Goal: Complete application form: Complete application form

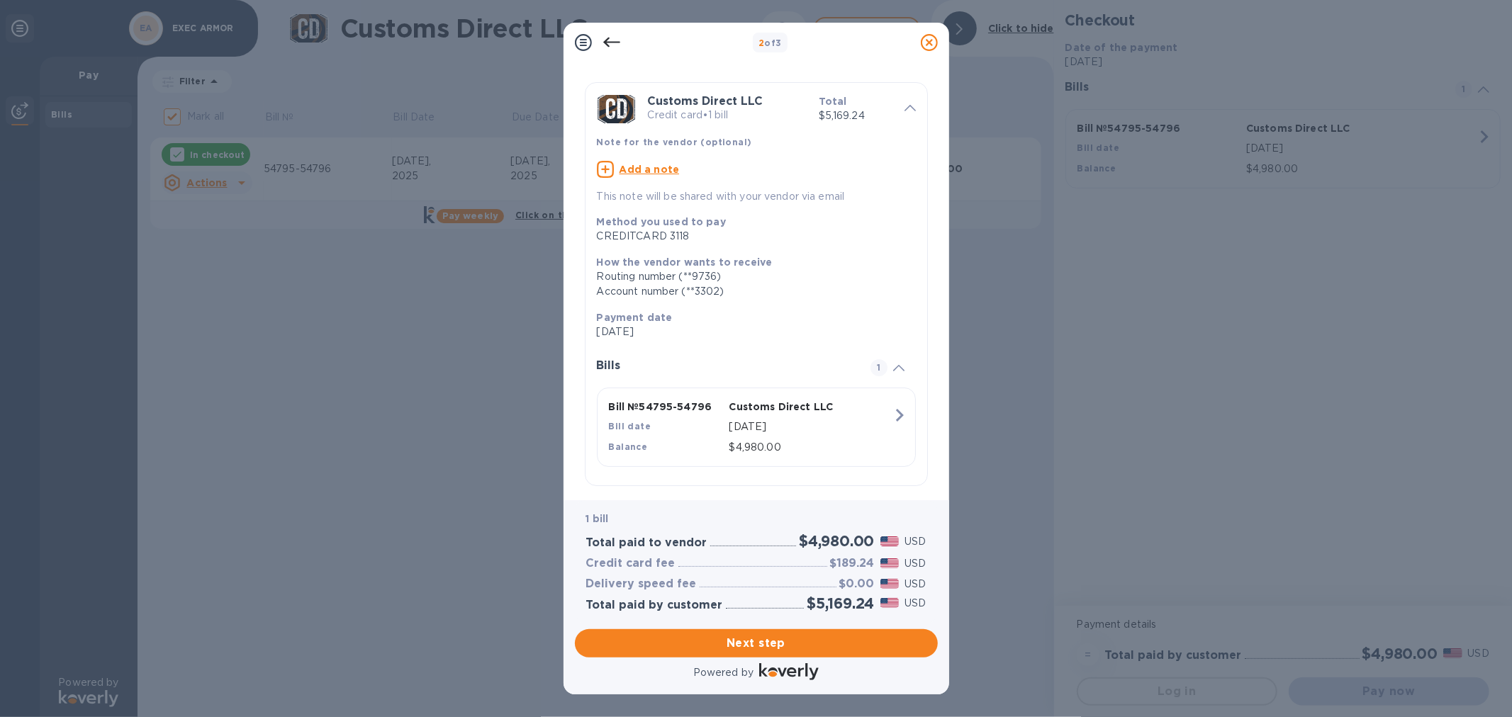
scroll to position [44, 0]
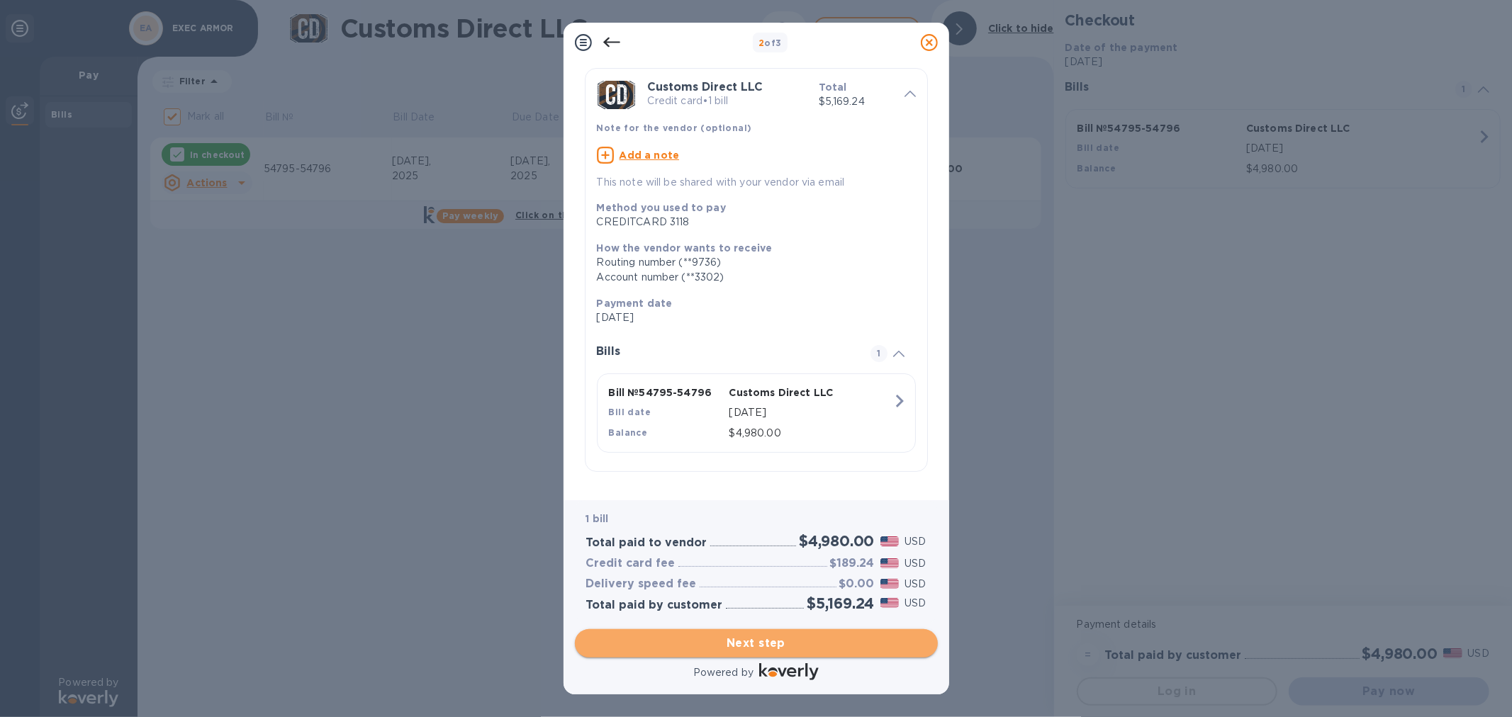
click at [755, 645] on span "Next step" at bounding box center [756, 643] width 340 height 17
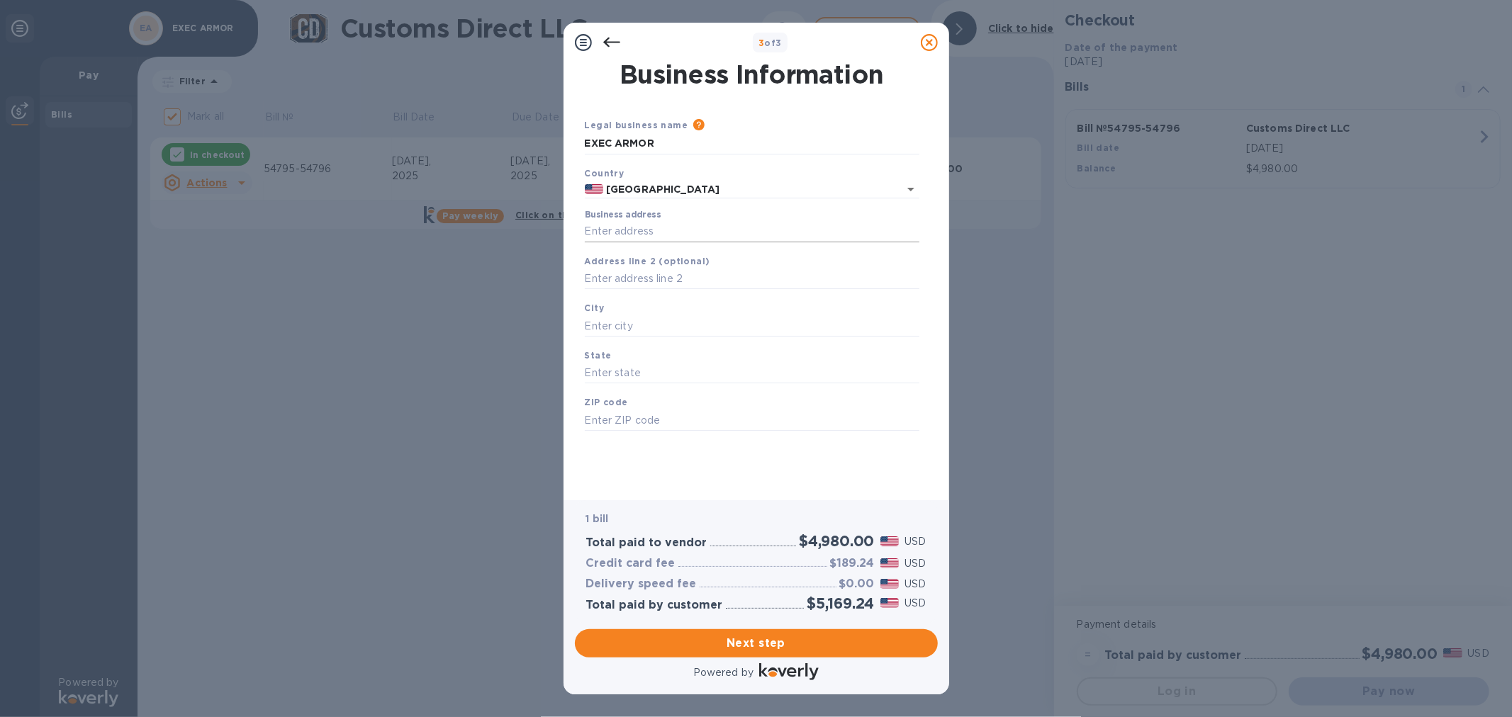
click at [622, 234] on input "Business address" at bounding box center [752, 231] width 335 height 21
click at [644, 232] on input "Business address" at bounding box center [752, 231] width 335 height 21
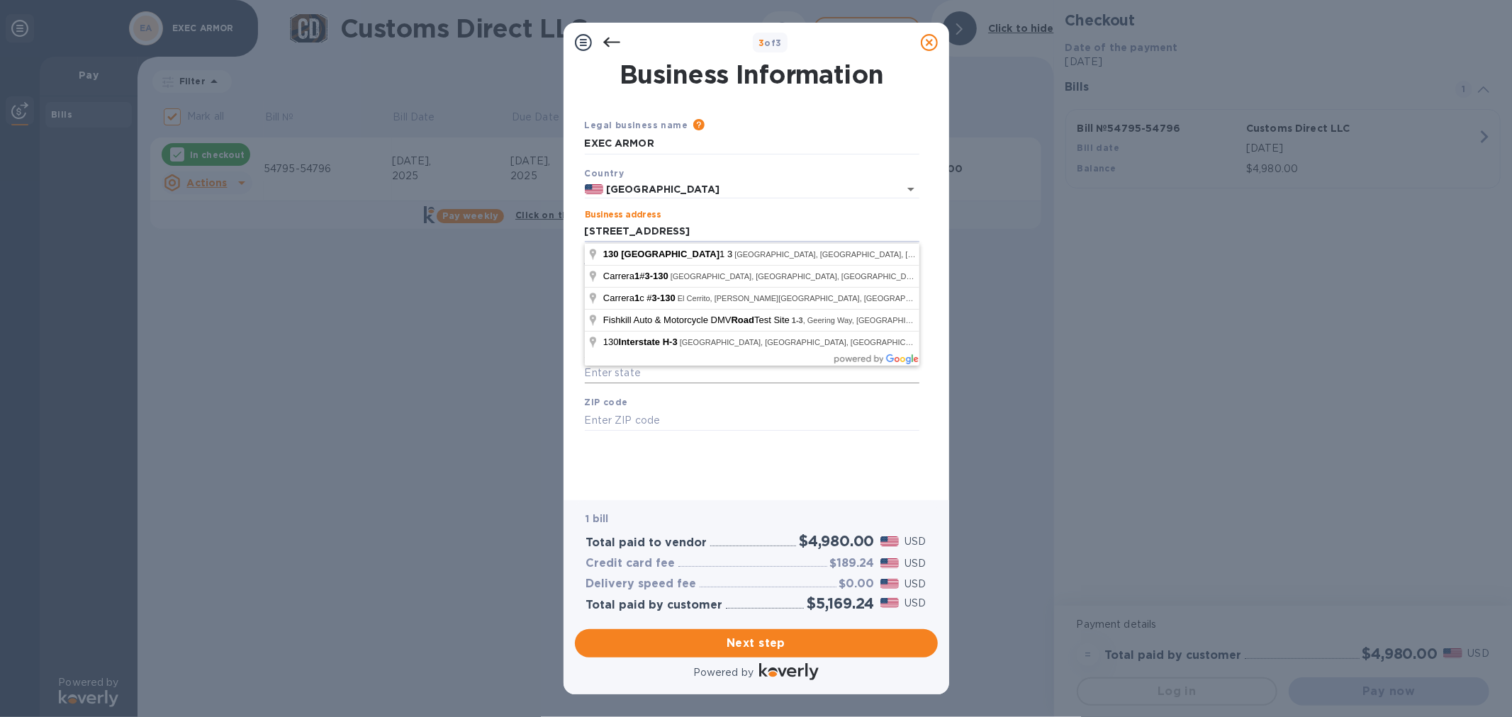
type input "[STREET_ADDRESS]"
click at [723, 381] on input "text" at bounding box center [752, 373] width 335 height 21
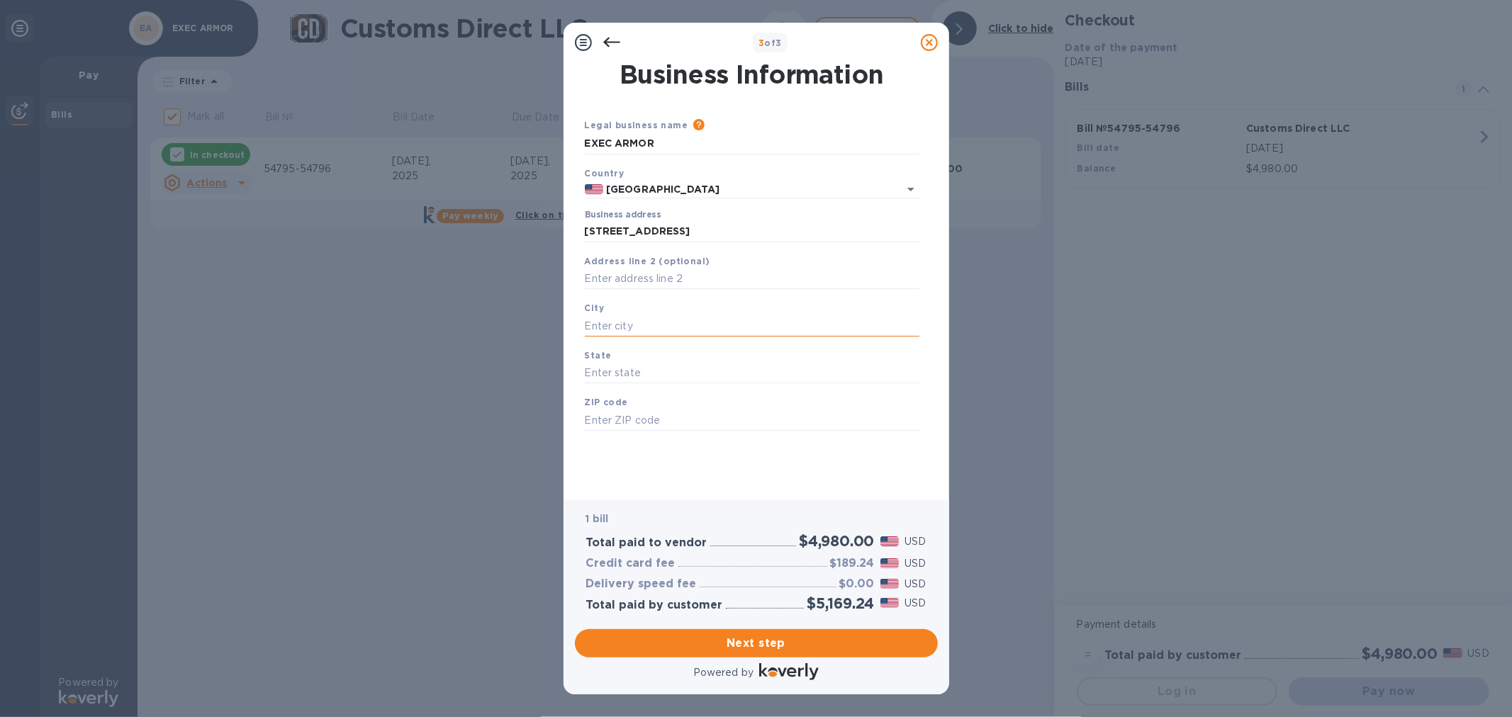
click at [639, 327] on input "text" at bounding box center [752, 325] width 335 height 21
click at [642, 325] on input "text" at bounding box center [752, 325] width 335 height 21
type input "[PERSON_NAME]"
type input "ON"
type input "l"
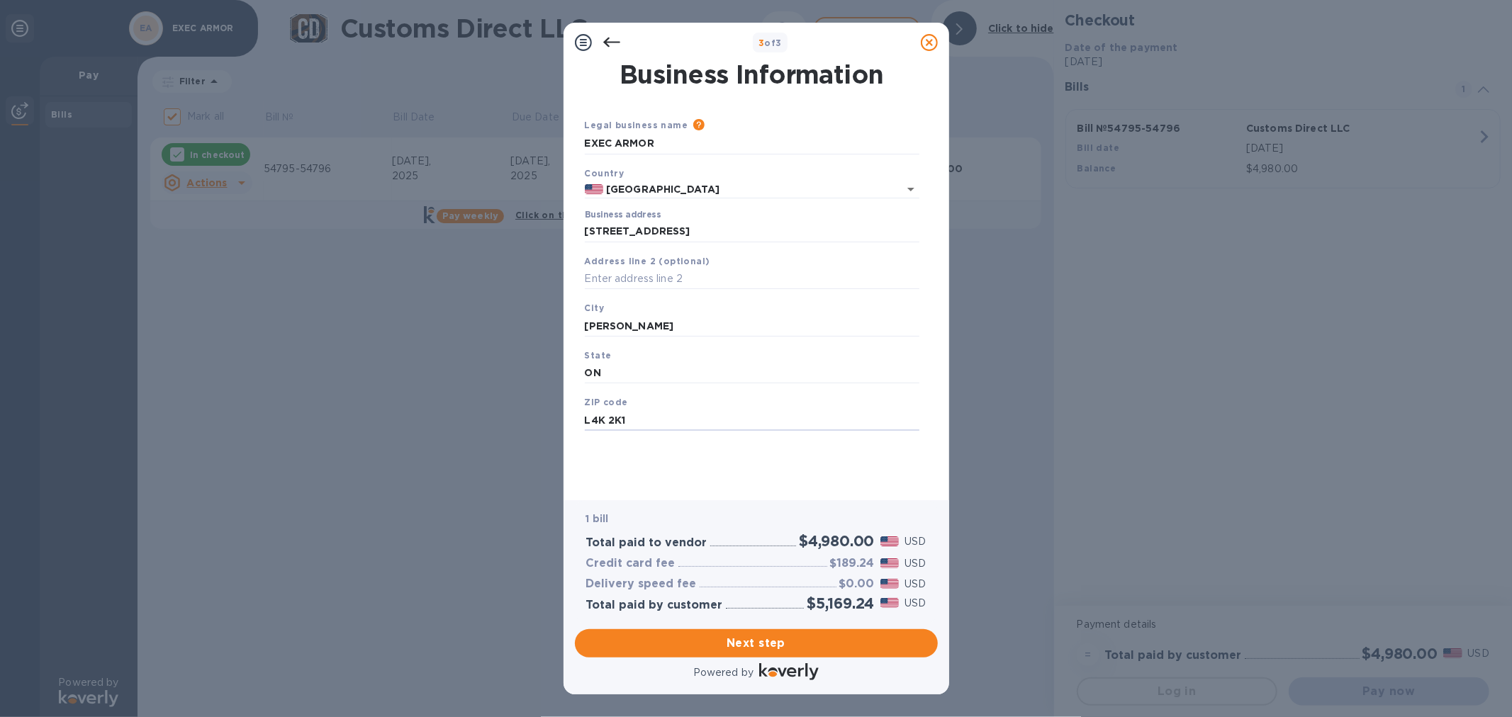
type input "L4K 2K1"
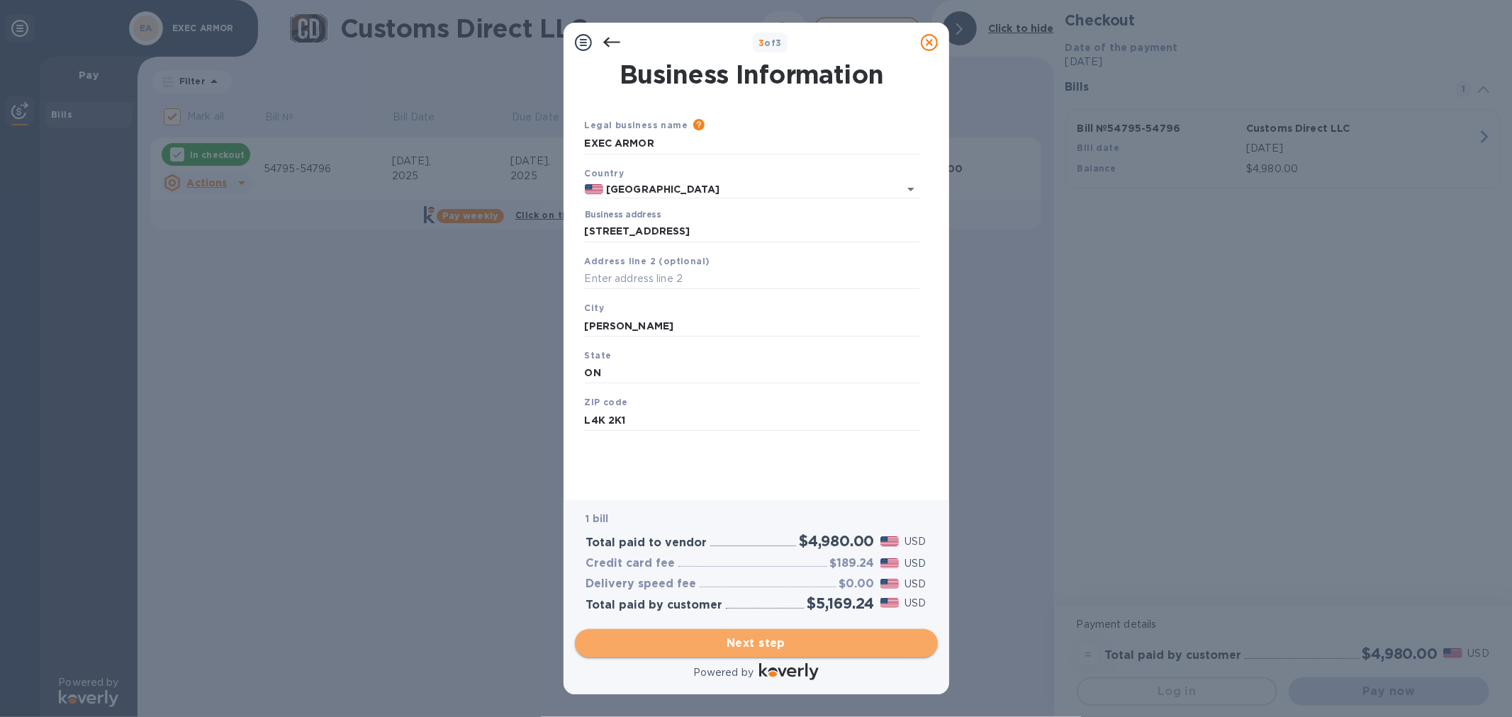
click at [749, 645] on span "Next step" at bounding box center [756, 643] width 340 height 17
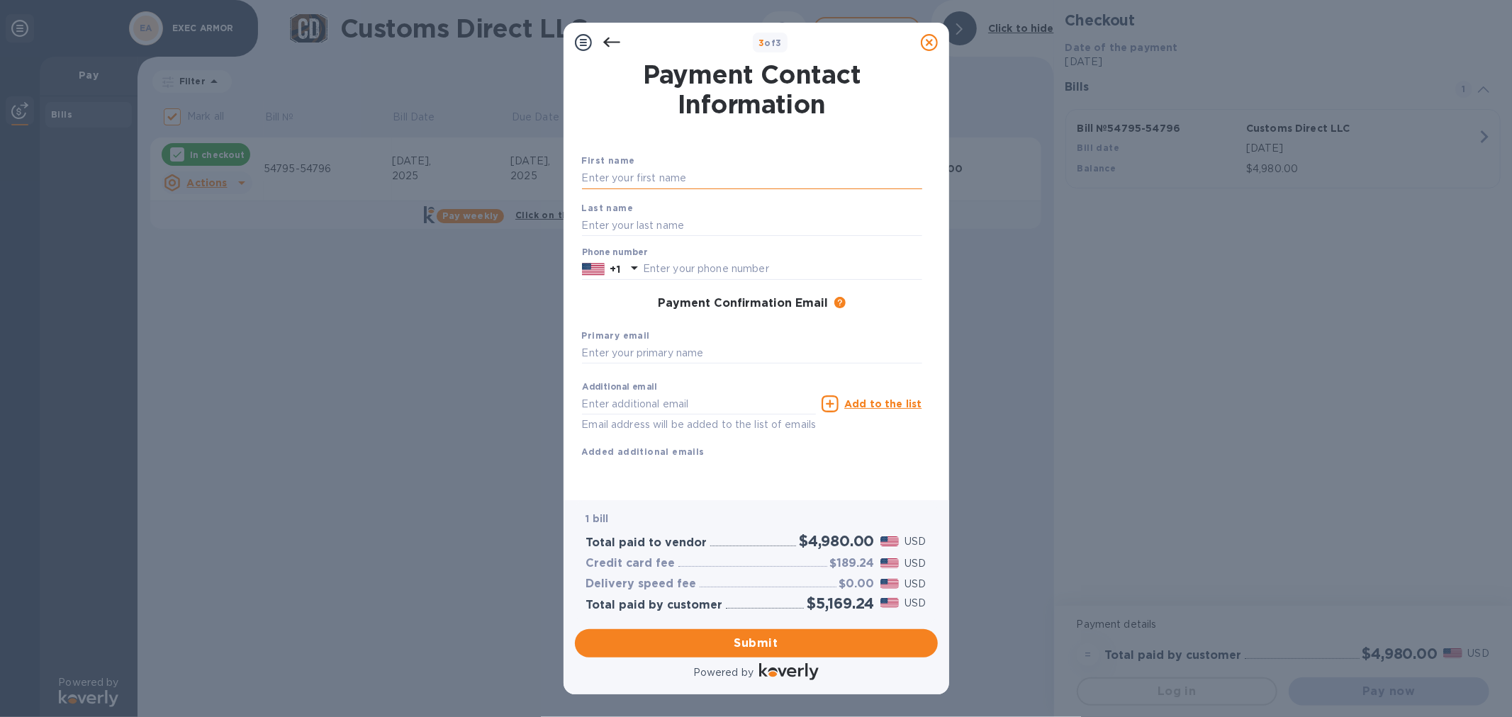
click at [658, 179] on input "text" at bounding box center [752, 178] width 340 height 21
type input "c"
type input "[DEMOGRAPHIC_DATA]"
drag, startPoint x: 631, startPoint y: 227, endPoint x: 642, endPoint y: 228, distance: 10.7
click at [631, 227] on input "text" at bounding box center [752, 225] width 340 height 21
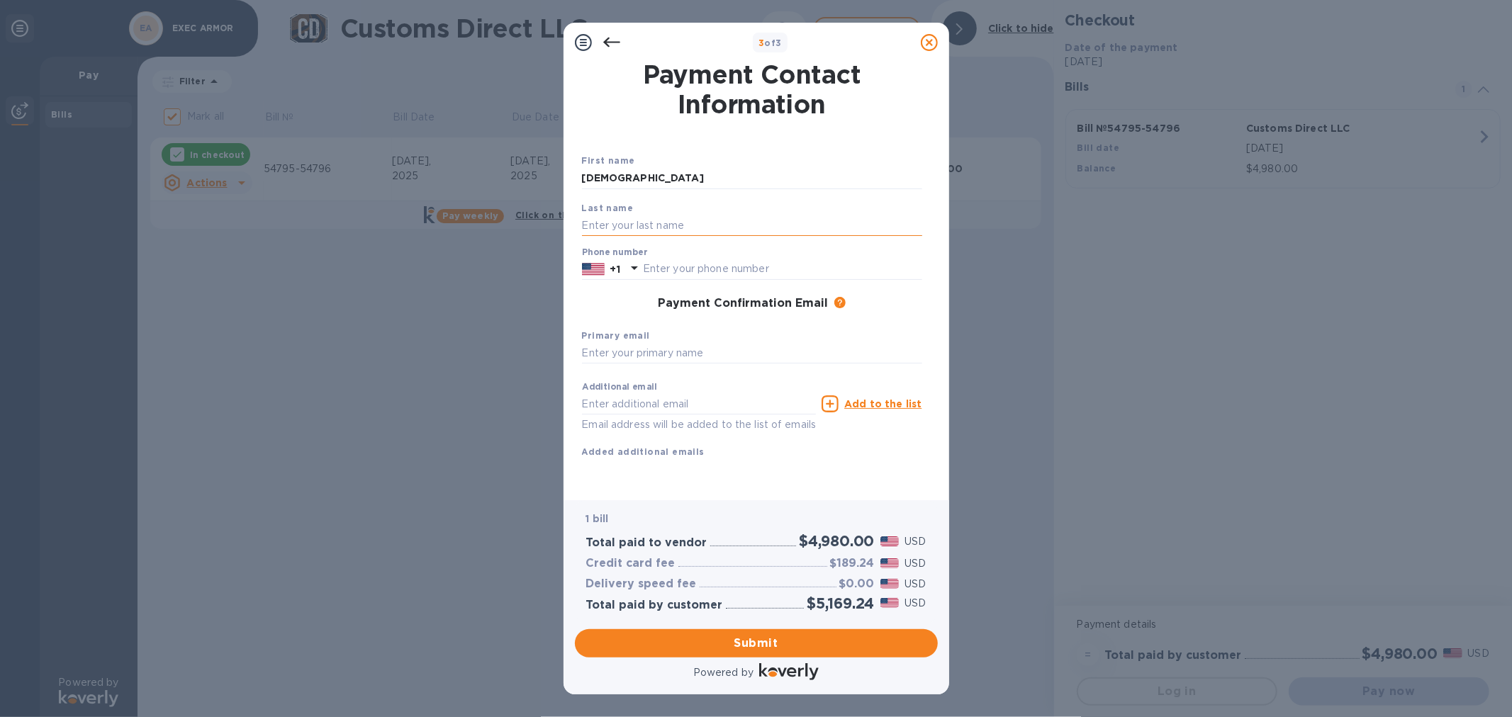
click at [632, 230] on input "text" at bounding box center [752, 225] width 340 height 21
type input "Pecalevski"
click at [656, 274] on input "text" at bounding box center [782, 269] width 279 height 21
paste input "4164730001"
type input "4164730001"
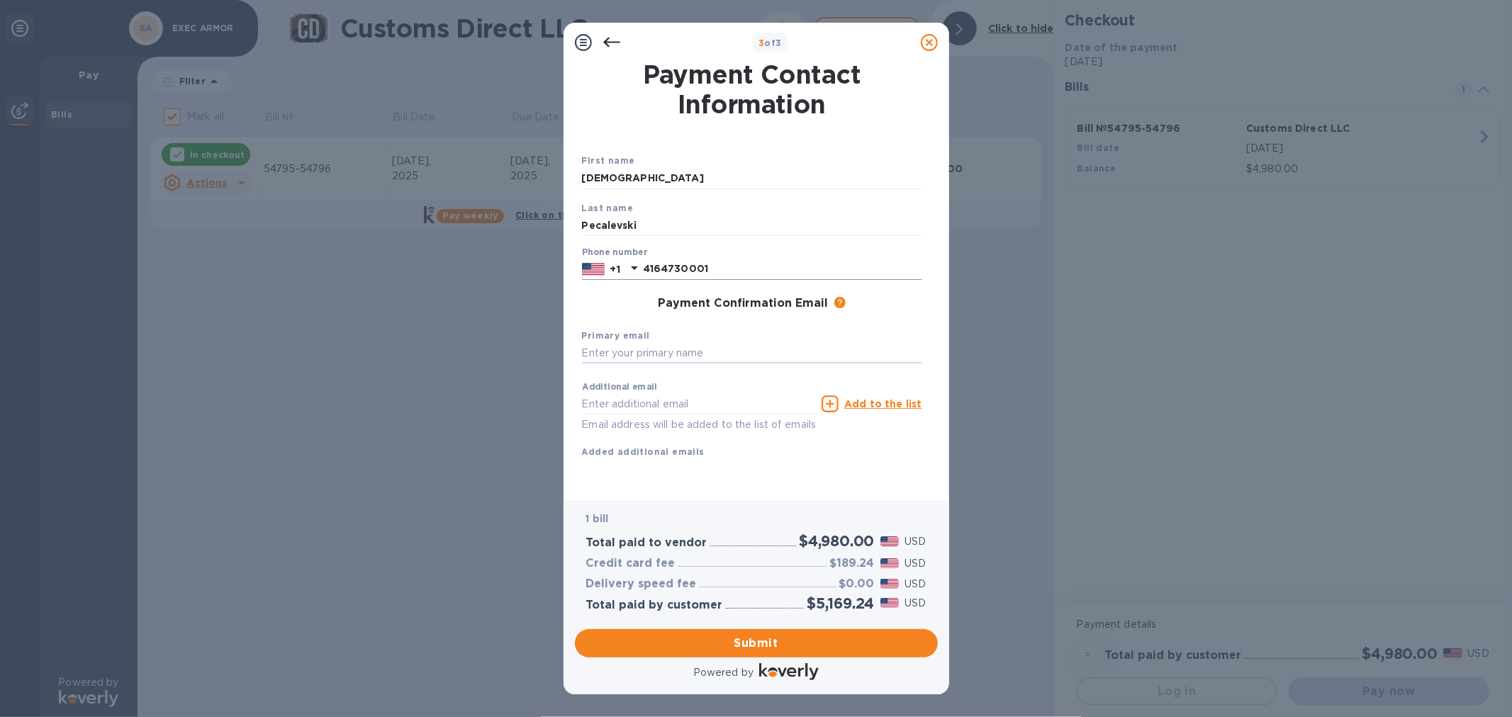
click at [662, 272] on input "4164730001" at bounding box center [782, 269] width 279 height 21
click at [681, 352] on input "text" at bounding box center [752, 353] width 340 height 21
click at [625, 356] on input "text" at bounding box center [752, 353] width 340 height 21
click at [659, 352] on input "text" at bounding box center [752, 353] width 340 height 21
paste input "[EMAIL_ADDRESS][DOMAIN_NAME]"
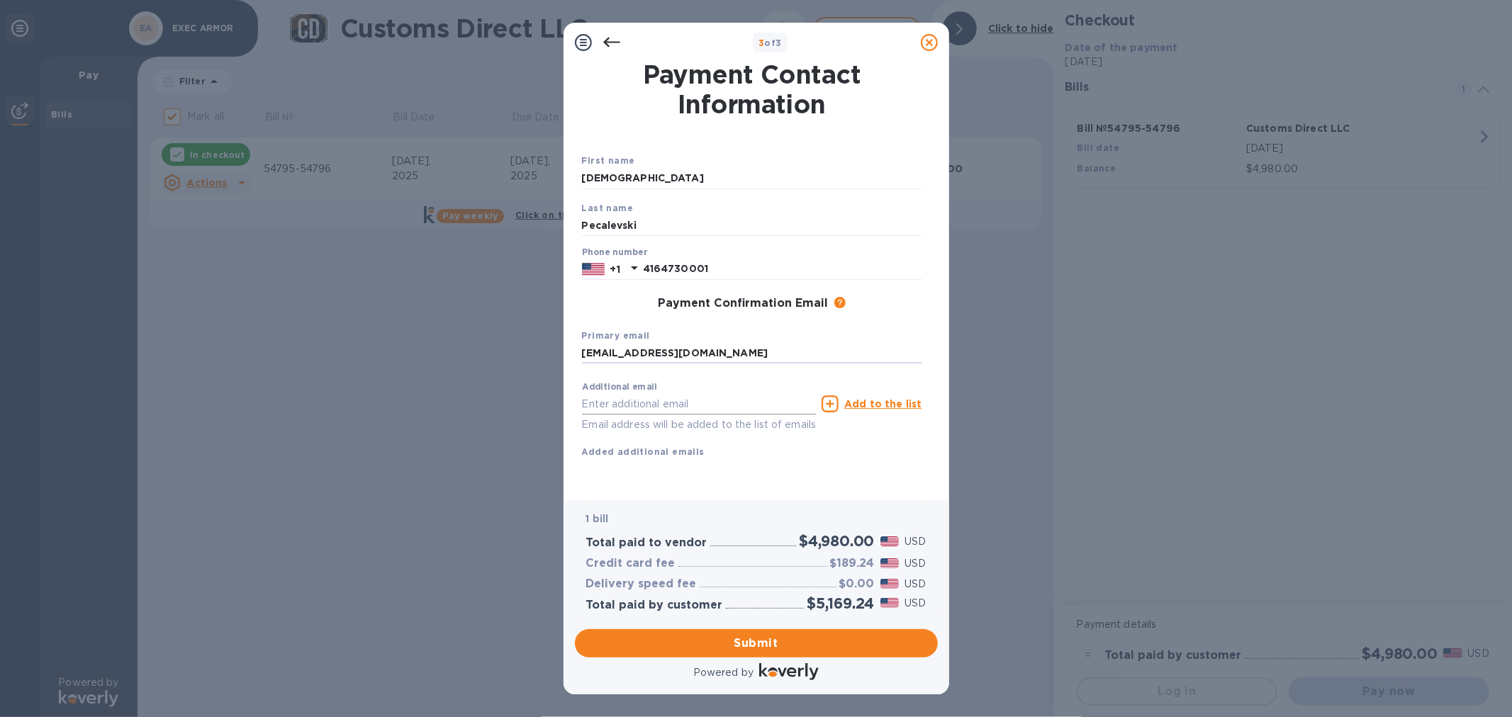
type input "[EMAIL_ADDRESS][DOMAIN_NAME]"
click at [691, 403] on input "text" at bounding box center [699, 403] width 235 height 21
type input "[EMAIL_ADDRESS][DOMAIN_NAME]"
click at [661, 269] on input "4164730001" at bounding box center [782, 269] width 279 height 21
type input "4164730001"
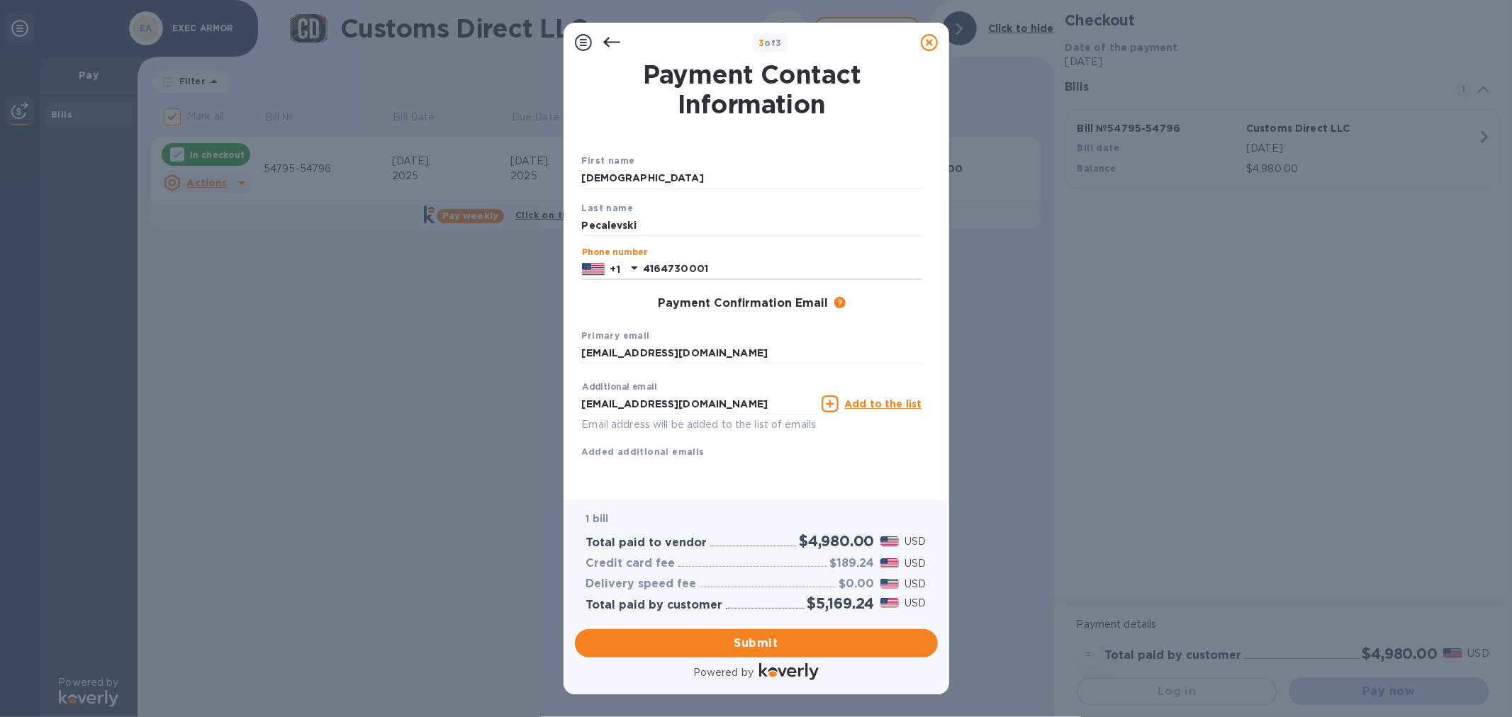
scroll to position [11, 0]
click at [834, 396] on icon at bounding box center [830, 404] width 17 height 17
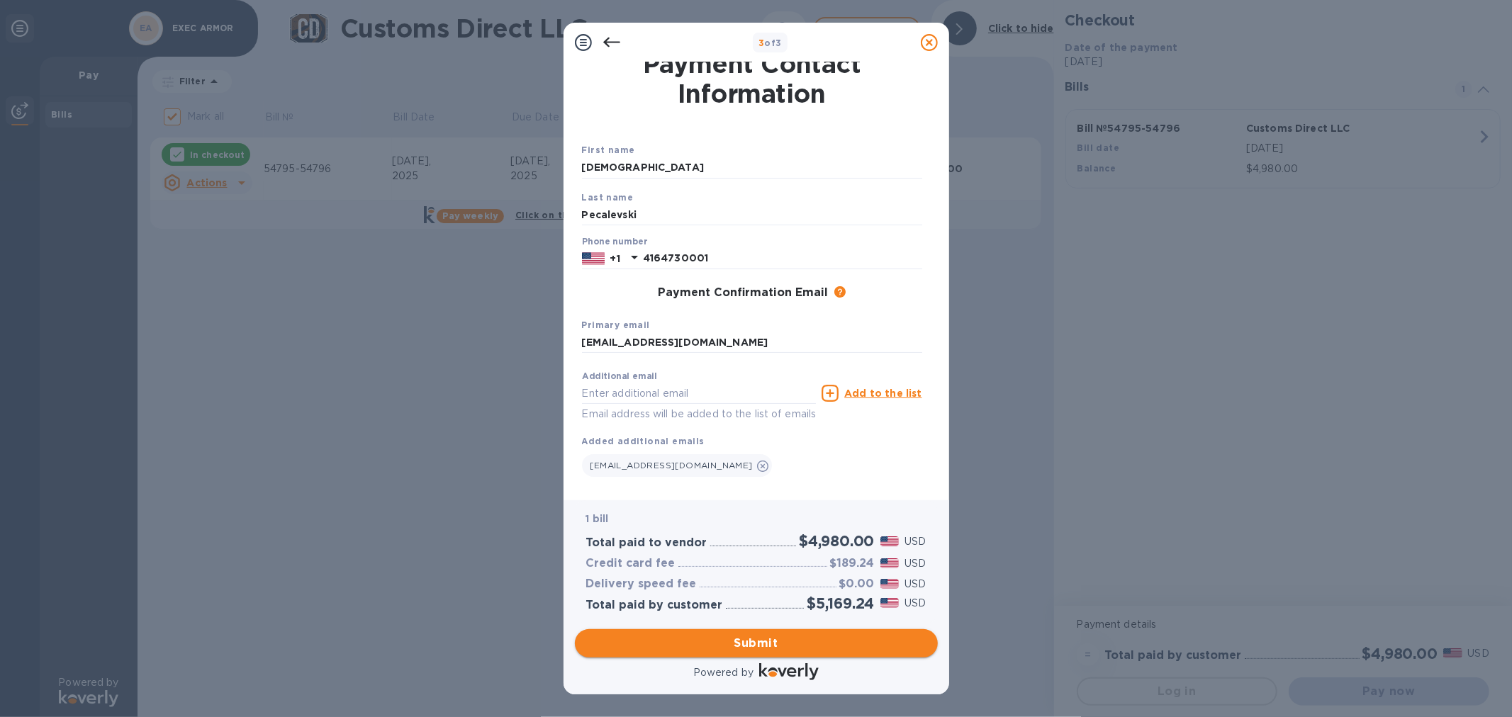
click at [748, 644] on span "Submit" at bounding box center [756, 643] width 340 height 17
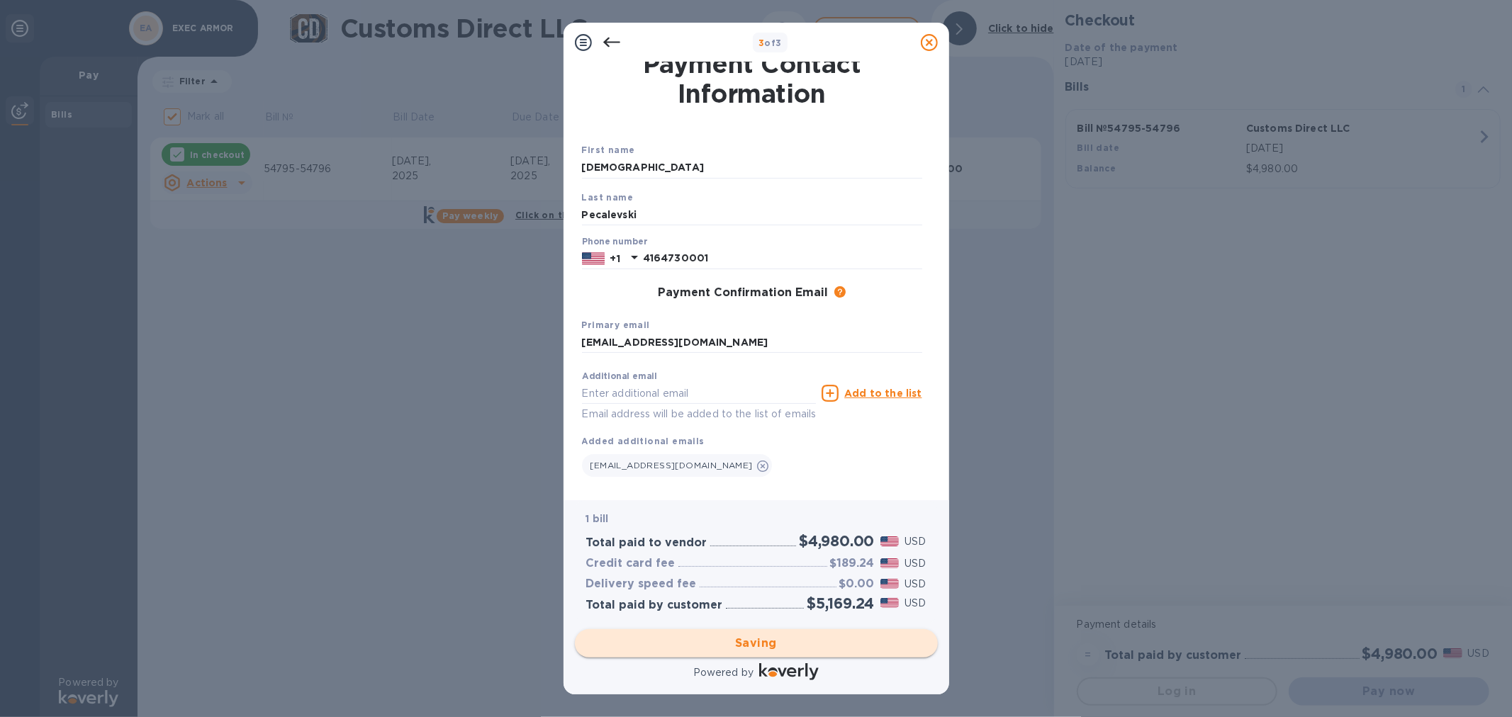
checkbox input "false"
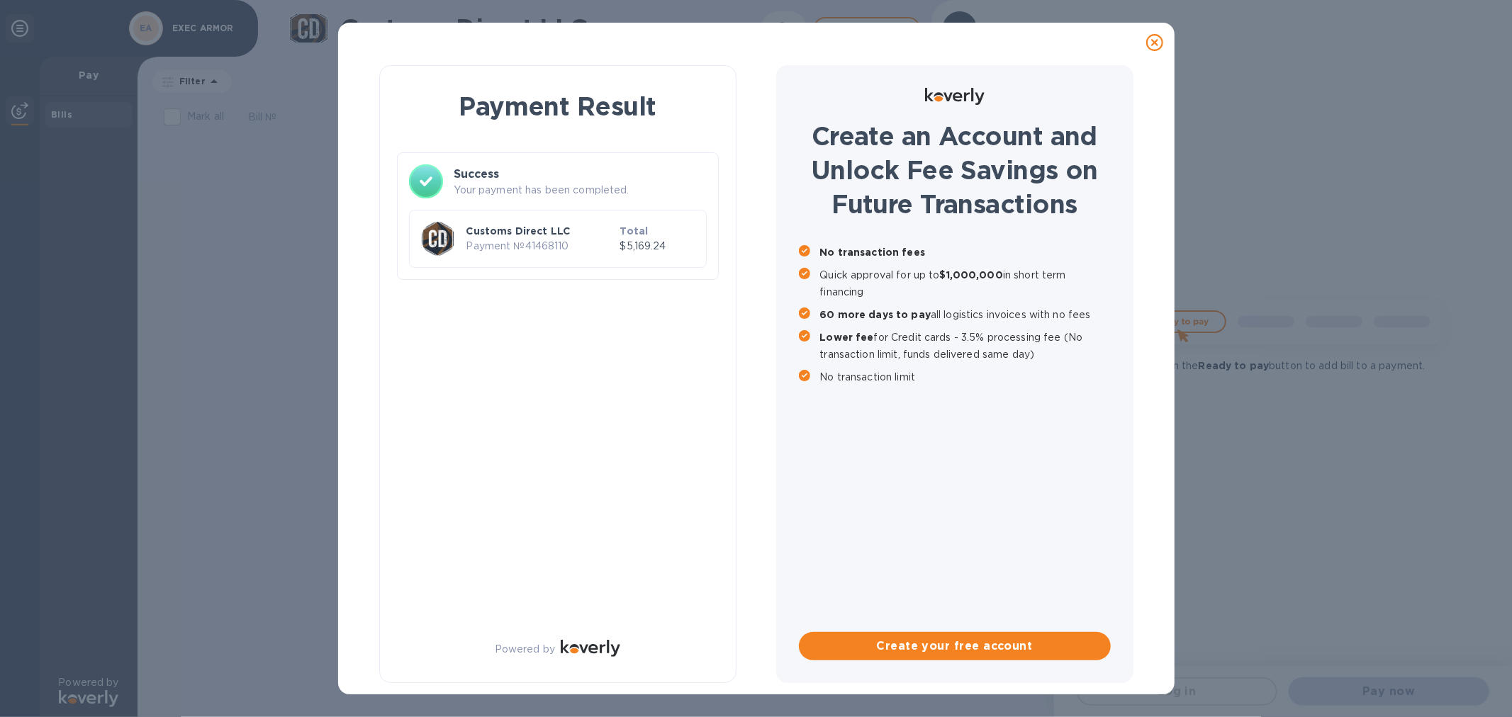
scroll to position [0, 0]
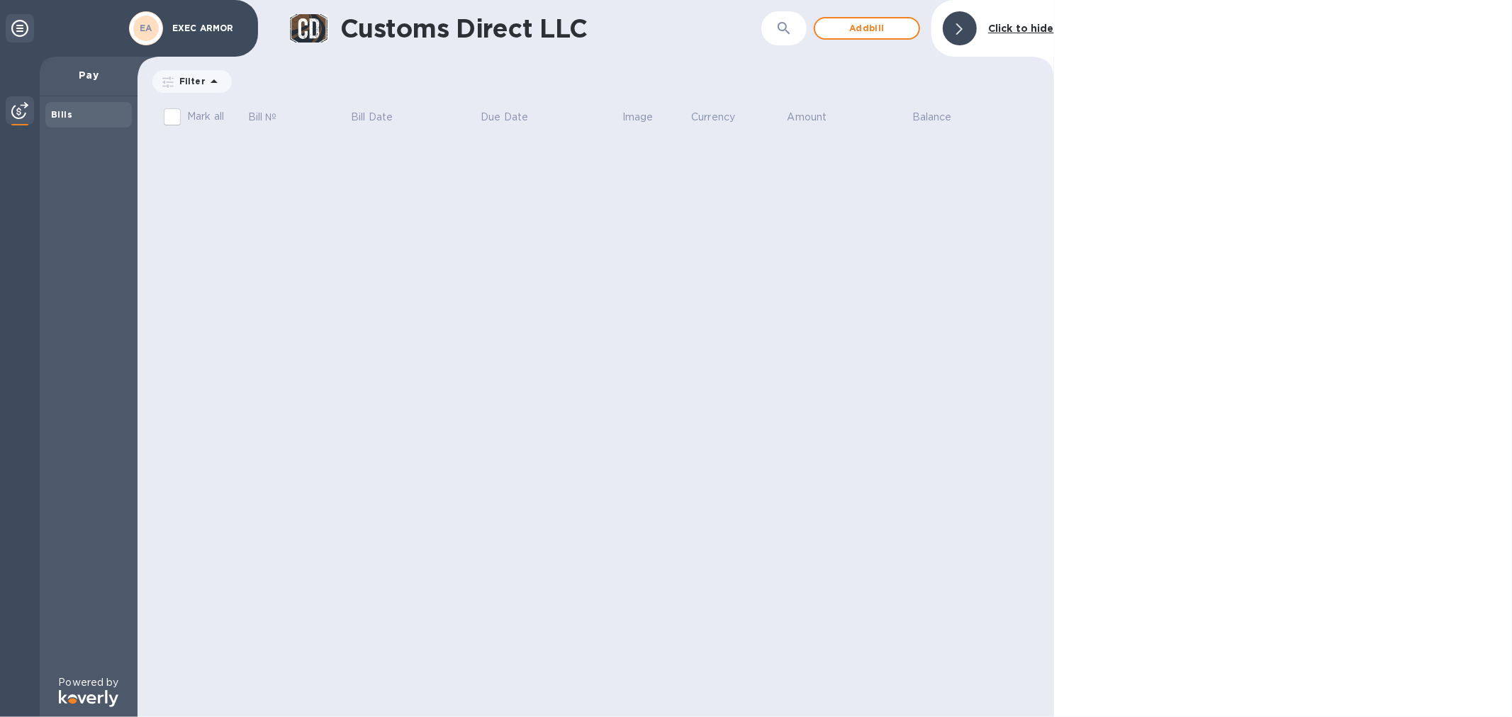
click at [154, 28] on div "EA" at bounding box center [146, 29] width 26 height 26
click at [955, 27] on div at bounding box center [960, 28] width 34 height 34
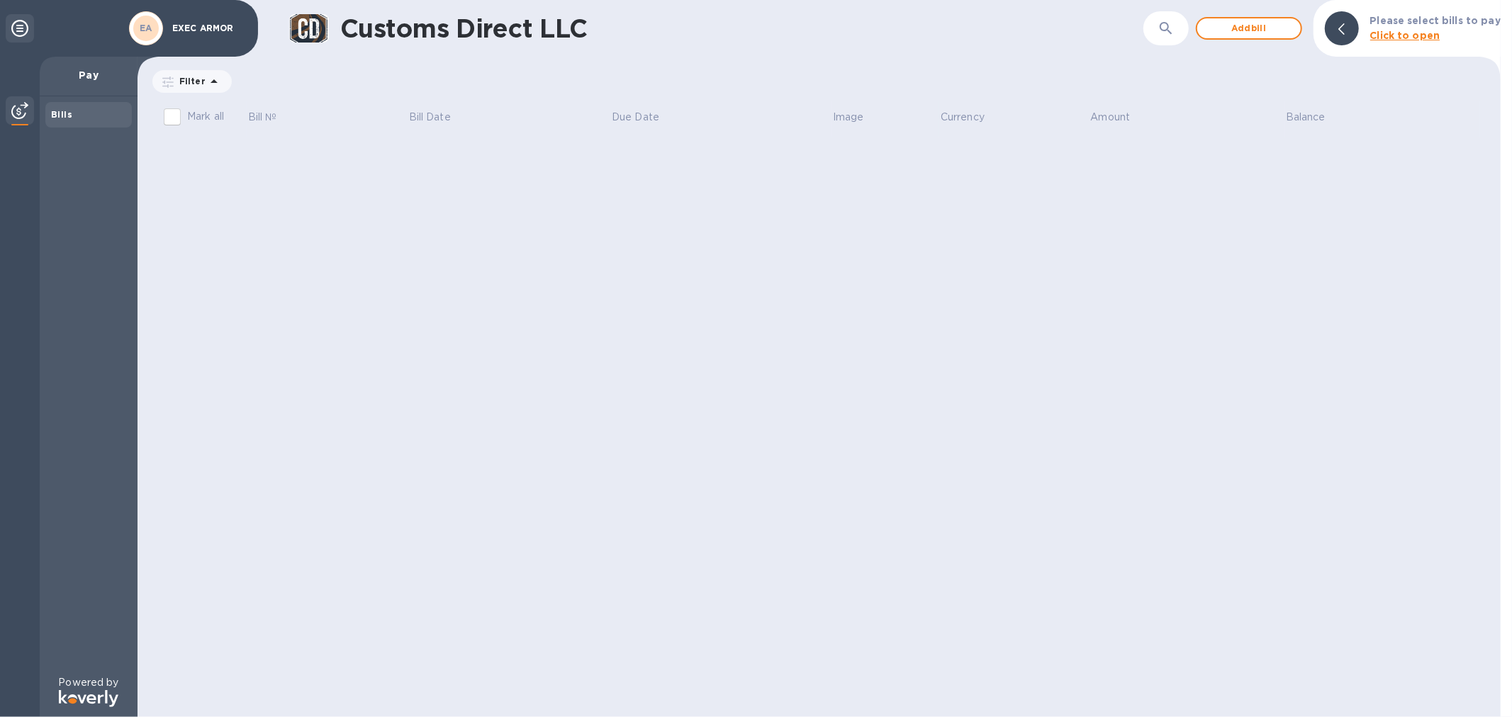
click at [51, 116] on b "Bills" at bounding box center [61, 114] width 21 height 11
click at [19, 116] on img at bounding box center [19, 110] width 17 height 17
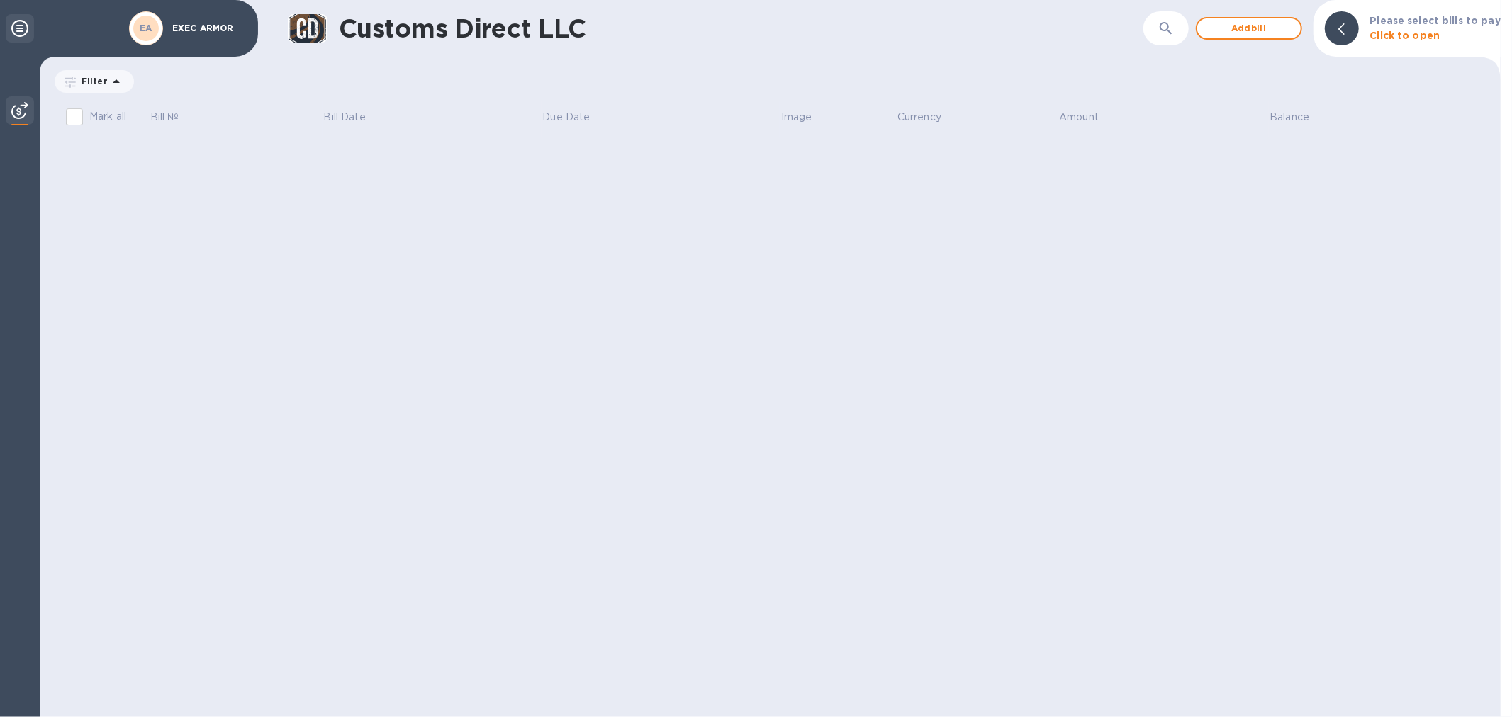
click at [15, 32] on icon at bounding box center [19, 28] width 17 height 17
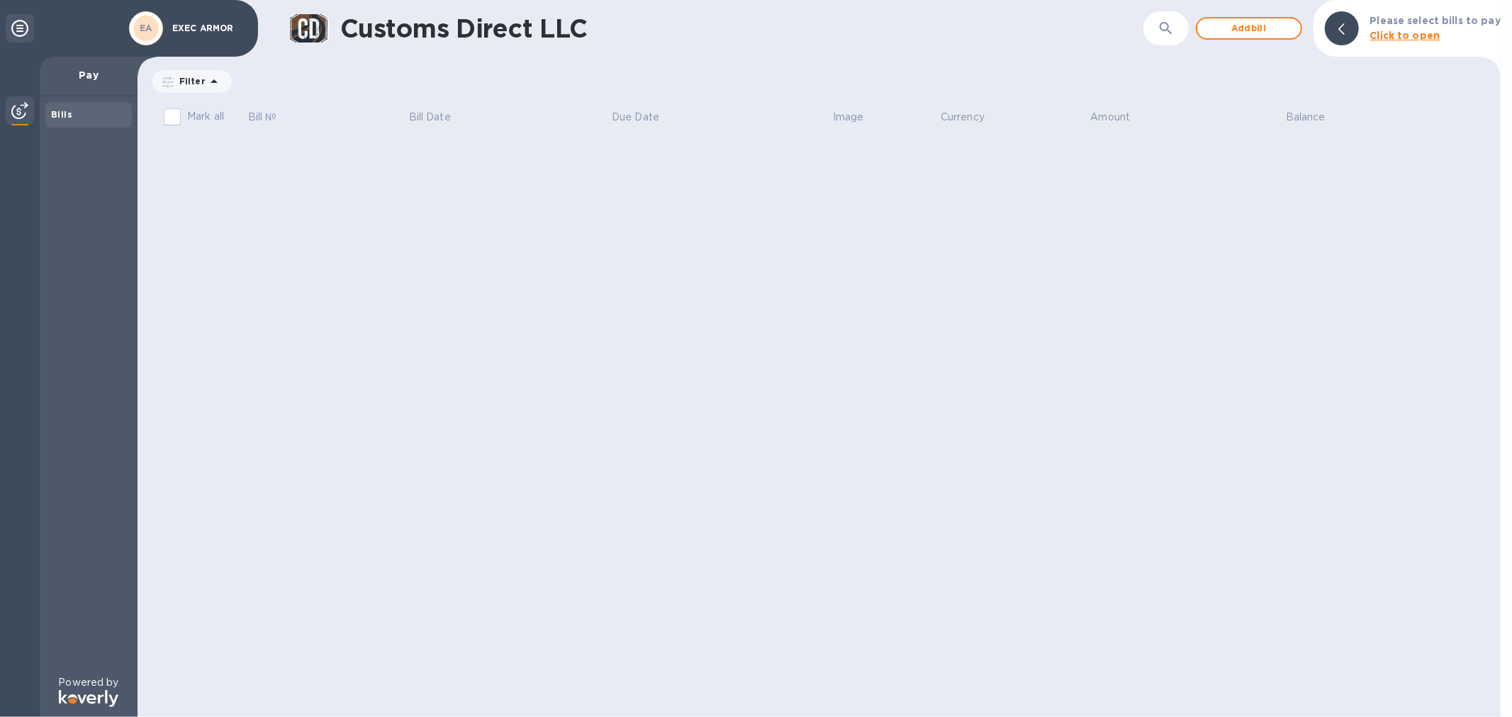
click at [146, 25] on b "EA" at bounding box center [146, 28] width 13 height 11
click at [1402, 35] on b "Click to open" at bounding box center [1405, 35] width 70 height 11
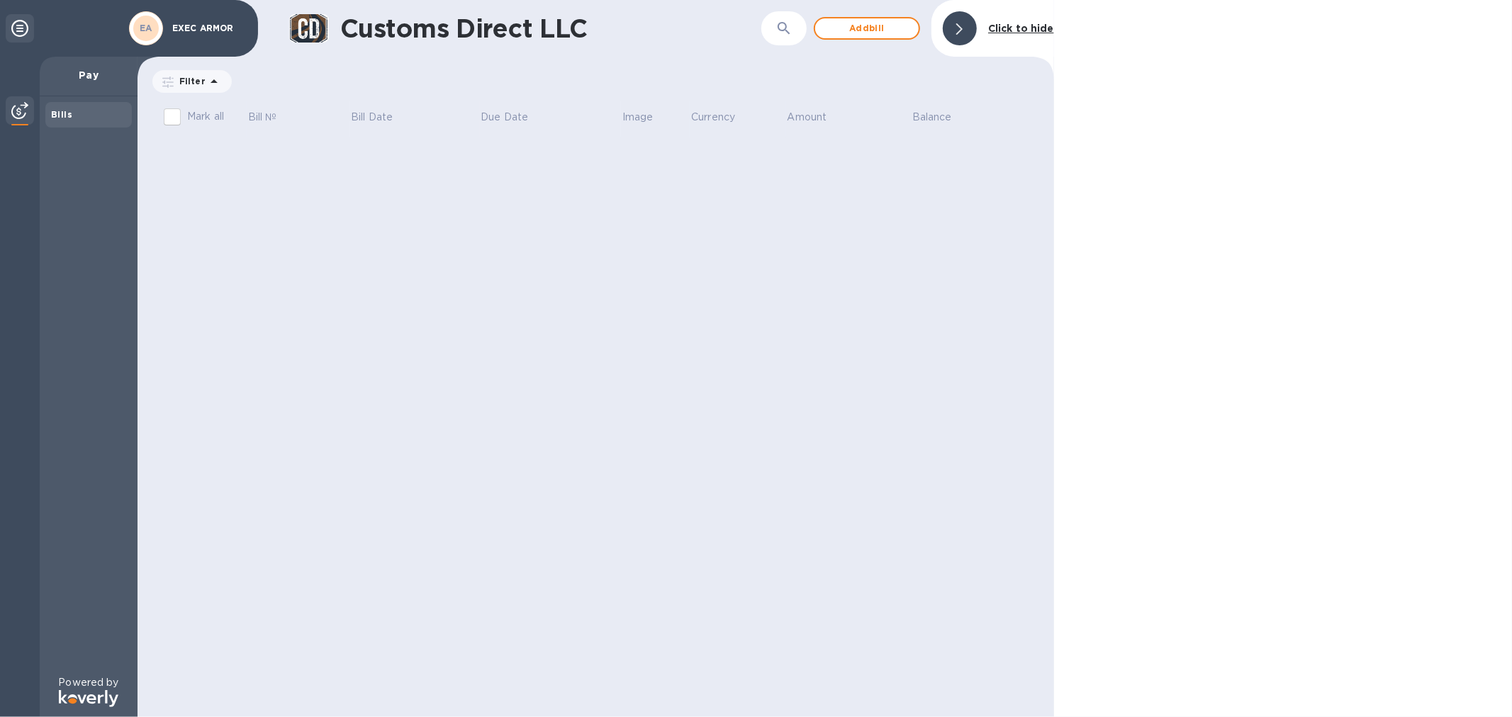
click at [961, 27] on icon at bounding box center [959, 28] width 6 height 11
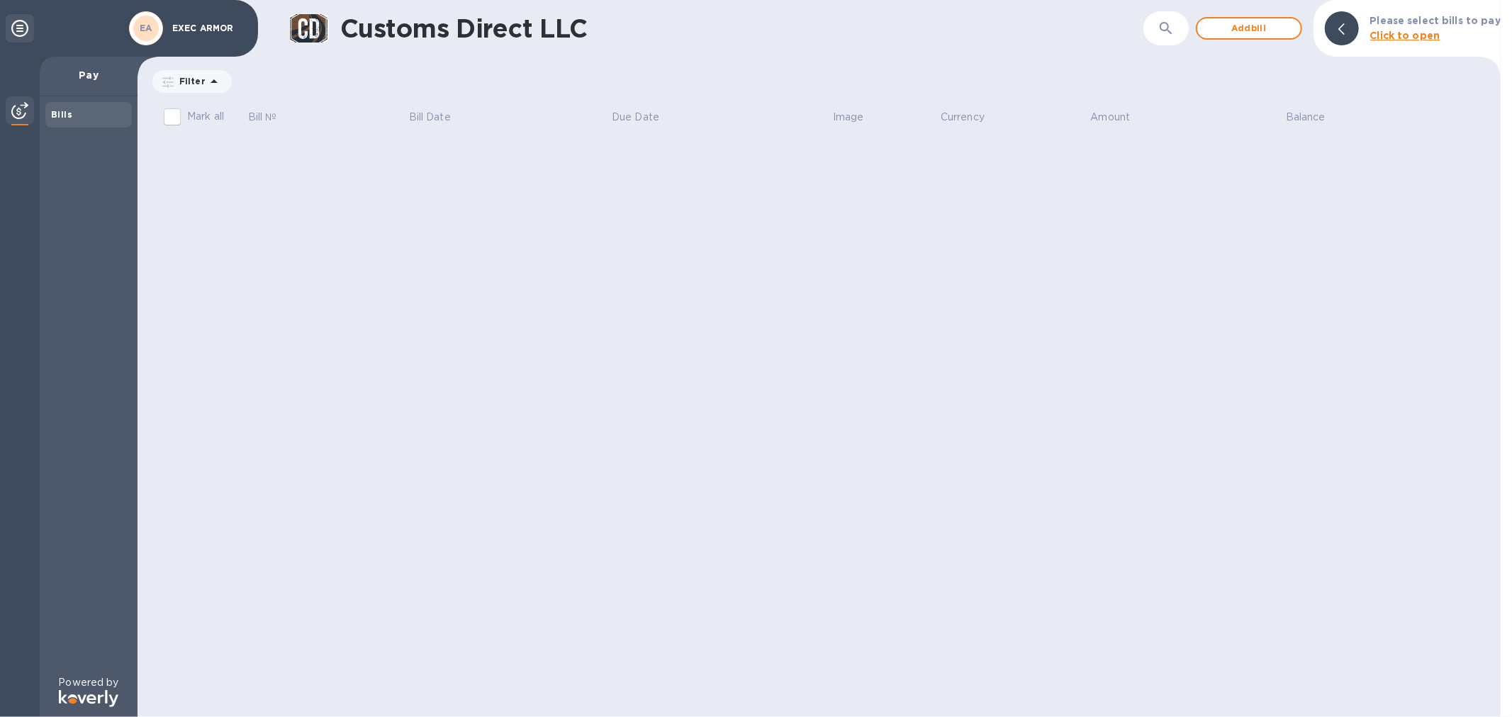
click at [216, 27] on p "EXEC ARMOR" at bounding box center [207, 28] width 71 height 10
click at [52, 111] on b "Bills" at bounding box center [61, 114] width 21 height 11
